Goal: Information Seeking & Learning: Check status

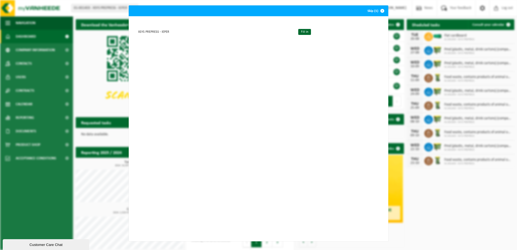
click at [381, 11] on span "button" at bounding box center [382, 10] width 11 height 11
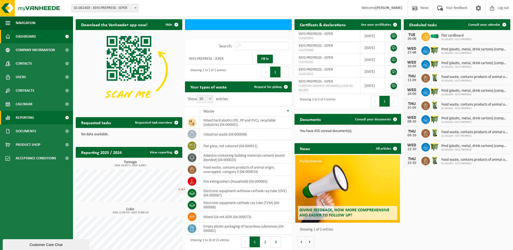
click at [31, 115] on span "Reporting" at bounding box center [25, 118] width 18 height 14
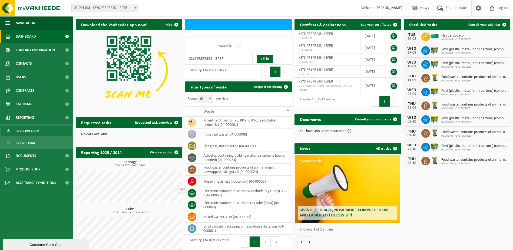
click at [28, 132] on span "In graph form" at bounding box center [28, 131] width 23 height 10
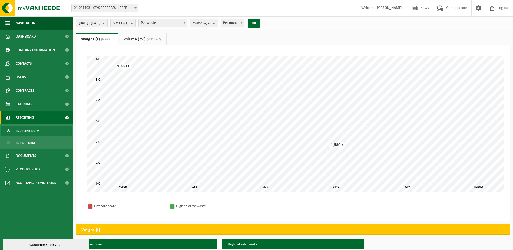
click at [108, 23] on button "[DATE] - [DATE]" at bounding box center [92, 23] width 32 height 8
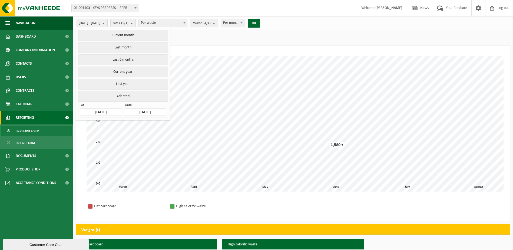
click at [108, 110] on input "[DATE]" at bounding box center [101, 111] width 42 height 7
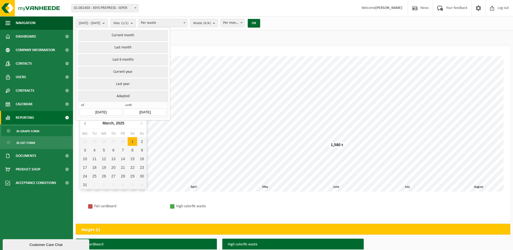
click at [86, 123] on icon at bounding box center [85, 123] width 9 height 9
click at [143, 124] on icon at bounding box center [141, 123] width 9 height 9
click at [105, 143] on div "1" at bounding box center [103, 141] width 9 height 9
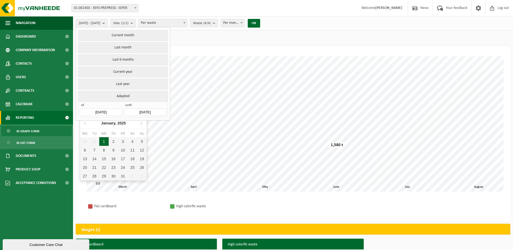
type input "[DATE]"
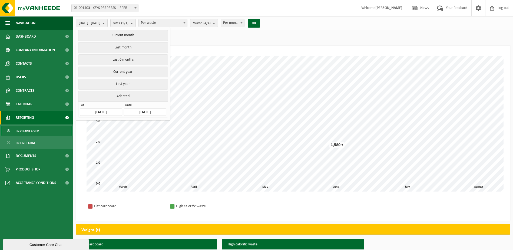
click at [148, 113] on input "[DATE]" at bounding box center [145, 111] width 42 height 7
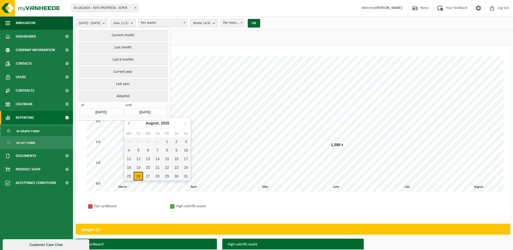
click at [127, 124] on icon at bounding box center [129, 123] width 9 height 9
click at [128, 183] on div "30" at bounding box center [128, 184] width 9 height 9
type input "[DATE]"
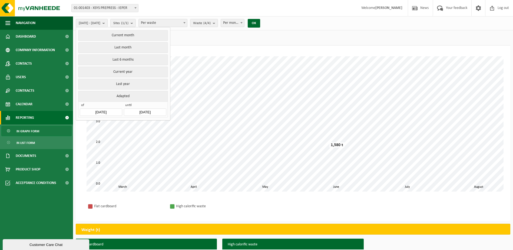
type input "[DATE]"
click at [260, 22] on button "OK" at bounding box center [254, 23] width 12 height 9
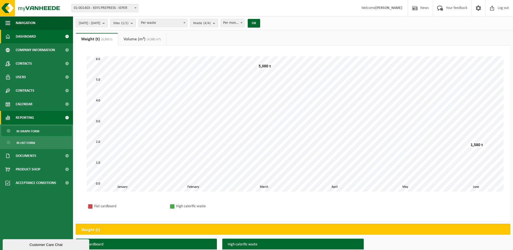
click at [34, 34] on span "Dashboard" at bounding box center [26, 37] width 20 height 14
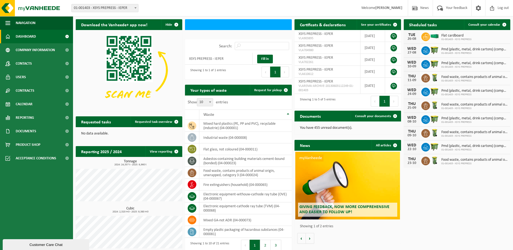
scroll to position [16, 0]
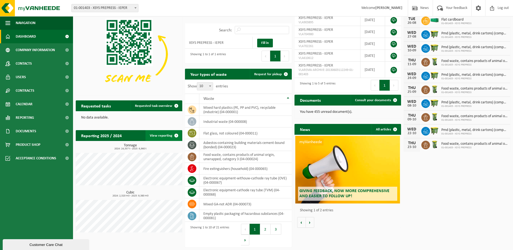
click at [164, 134] on link "View reporting" at bounding box center [164, 135] width 36 height 11
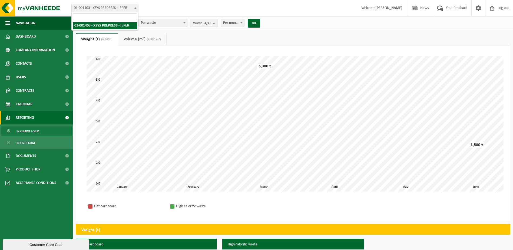
click at [134, 10] on span at bounding box center [135, 7] width 5 height 7
click at [134, 8] on b at bounding box center [135, 7] width 2 height 1
click at [324, 22] on div "2025-01-01 - 2025-06-30 Current month Last month Last 6 months Current year Las…" at bounding box center [293, 23] width 440 height 14
click at [325, 22] on div "2025-01-01 - 2025-06-30 Current month Last month Last 6 months Current year Las…" at bounding box center [293, 23] width 440 height 14
click at [107, 24] on b "submit" at bounding box center [105, 23] width 5 height 8
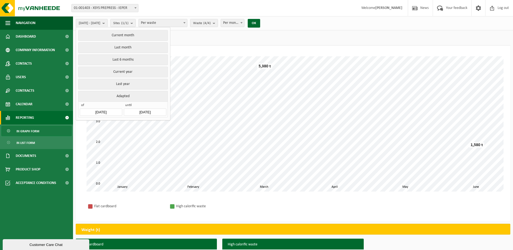
click at [145, 110] on input "[DATE]" at bounding box center [145, 111] width 42 height 7
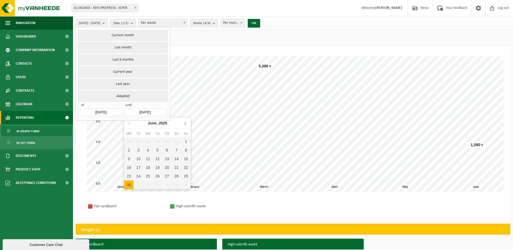
click at [189, 122] on icon at bounding box center [185, 123] width 9 height 9
click at [187, 122] on icon at bounding box center [185, 123] width 9 height 9
click at [137, 177] on div "26" at bounding box center [138, 176] width 9 height 9
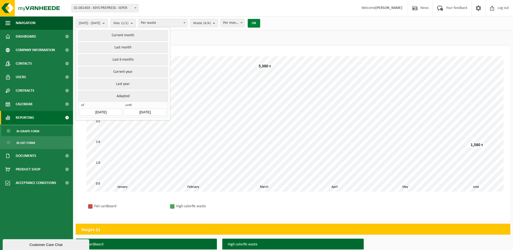
click at [260, 23] on button "OK" at bounding box center [254, 23] width 12 height 9
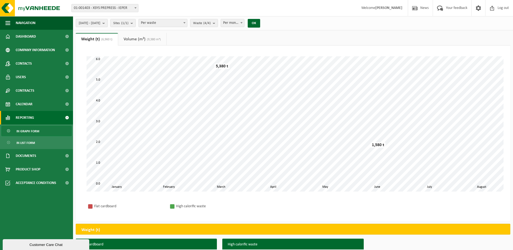
click at [107, 24] on b "submit" at bounding box center [105, 23] width 5 height 8
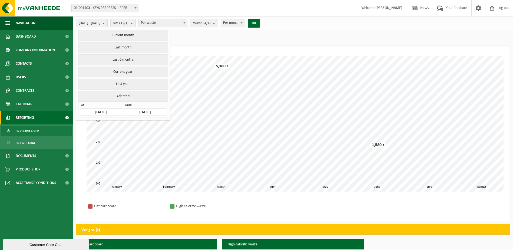
click at [141, 112] on input "[DATE]" at bounding box center [145, 111] width 42 height 7
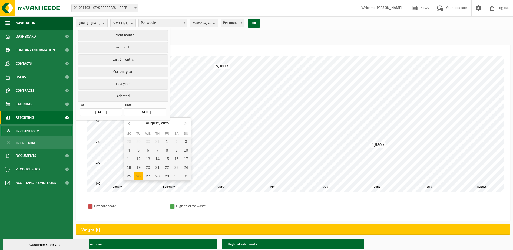
click at [129, 123] on icon at bounding box center [128, 123] width 1 height 3
click at [131, 183] on div "30" at bounding box center [128, 184] width 9 height 9
type input "[DATE]"
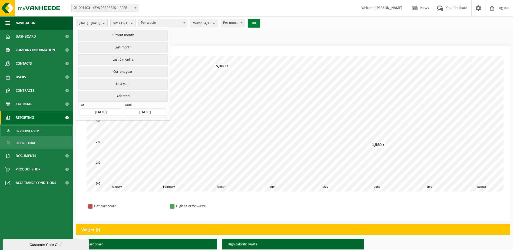
click at [260, 22] on button "OK" at bounding box center [254, 23] width 12 height 9
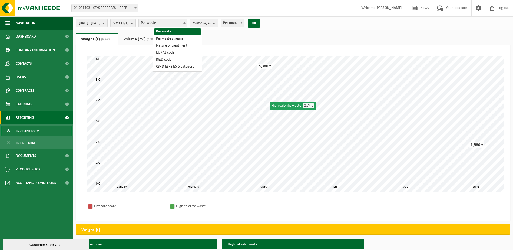
click at [187, 23] on span "Per waste" at bounding box center [163, 23] width 48 height 8
click at [322, 32] on div "2025-01-01 - 2025-06-30 Current month Last month Last 6 months Current year Las…" at bounding box center [256, 150] width 513 height 301
click at [218, 22] on button "Waste (4/4)" at bounding box center [204, 23] width 28 height 8
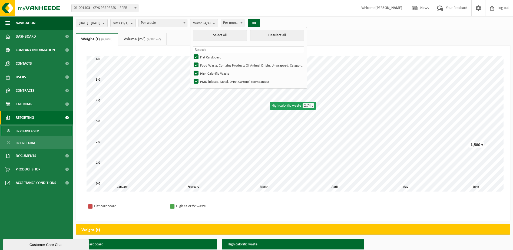
click at [333, 20] on div "2025-01-01 - 2025-06-30 Current month Last month Last 6 months Current year Las…" at bounding box center [293, 23] width 440 height 14
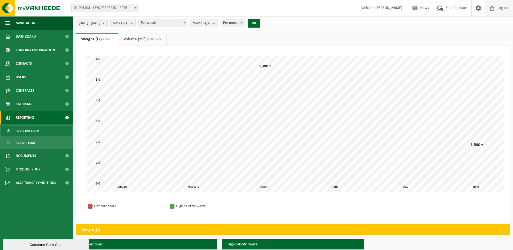
click at [497, 8] on span "Log out" at bounding box center [503, 8] width 14 height 16
